Goal: Task Accomplishment & Management: Use online tool/utility

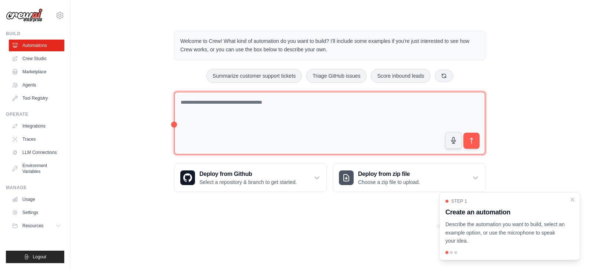
click at [325, 106] on textarea at bounding box center [329, 123] width 311 height 63
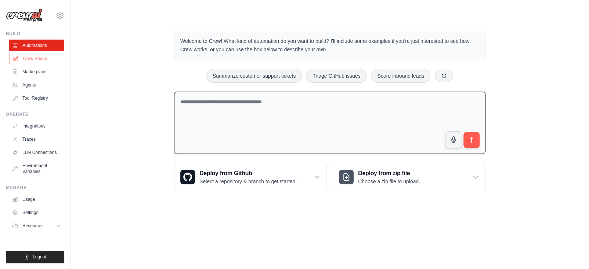
click at [32, 58] on link "Crew Studio" at bounding box center [37, 59] width 55 height 12
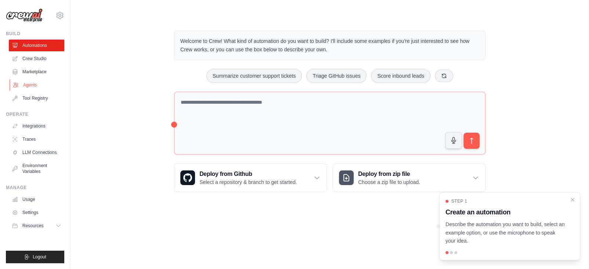
click at [33, 87] on link "Agents" at bounding box center [37, 85] width 55 height 12
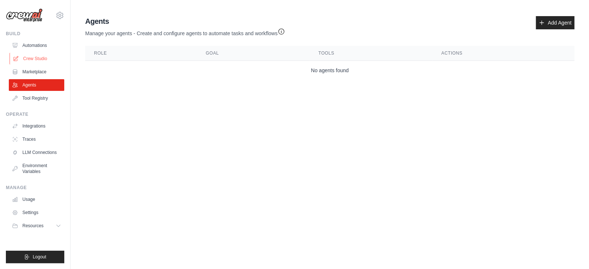
click at [31, 61] on link "Crew Studio" at bounding box center [37, 59] width 55 height 12
click at [29, 55] on link "Crew Studio" at bounding box center [37, 59] width 55 height 12
click at [20, 57] on link "Crew Studio" at bounding box center [37, 59] width 55 height 12
click at [14, 59] on icon at bounding box center [16, 58] width 5 height 5
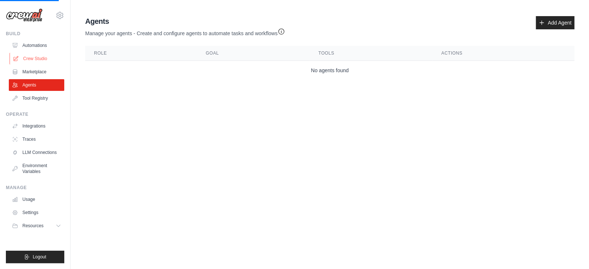
click at [14, 59] on icon at bounding box center [16, 58] width 5 height 5
